Goal: Information Seeking & Learning: Learn about a topic

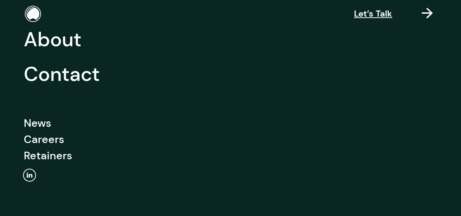
scroll to position [175, 0]
click at [27, 123] on link "News" at bounding box center [37, 123] width 27 height 16
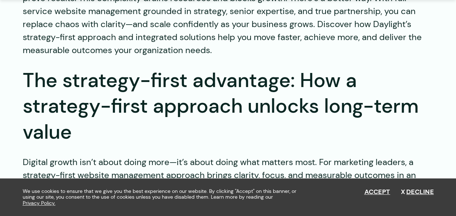
scroll to position [515, 0]
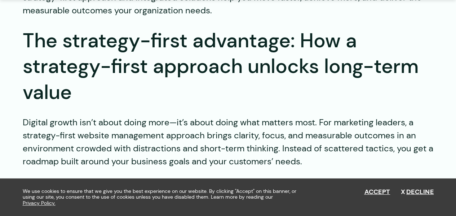
click at [179, 58] on h2 "The strategy-first advantage: How a strategy-first approach unlocks long-term v…" at bounding box center [228, 66] width 411 height 77
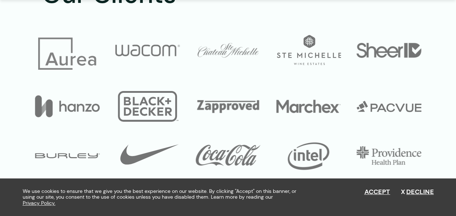
scroll to position [2579, 0]
